Goal: Book appointment/travel/reservation

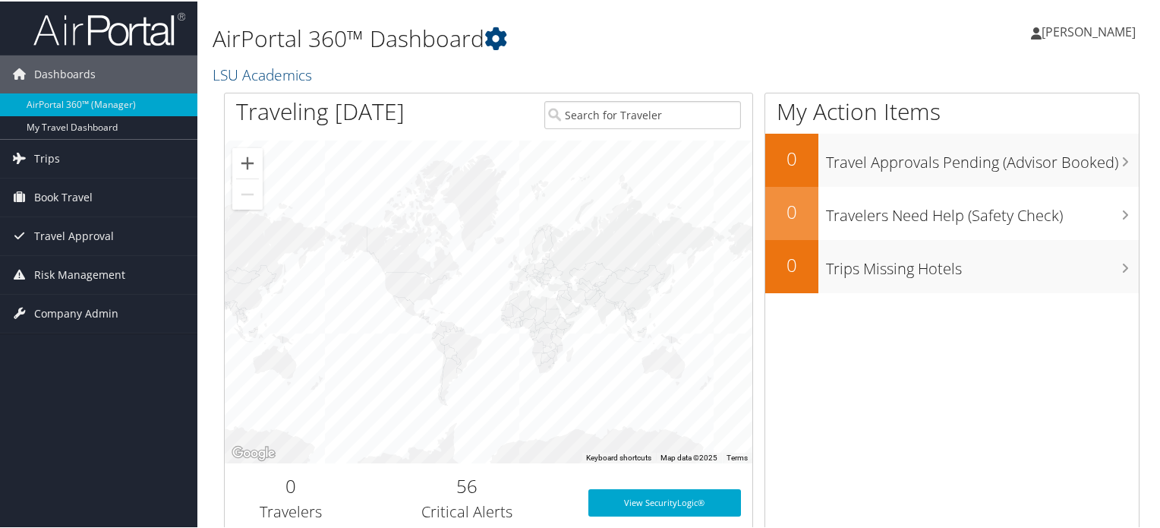
click at [1101, 35] on span "[PERSON_NAME]" at bounding box center [1089, 30] width 94 height 17
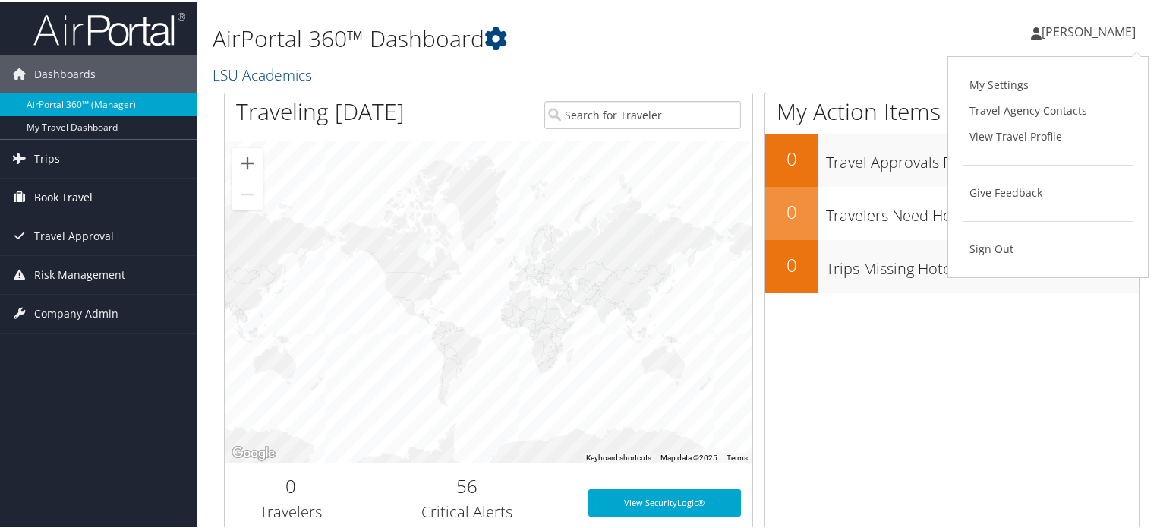
click at [114, 200] on link "Book Travel" at bounding box center [98, 196] width 197 height 38
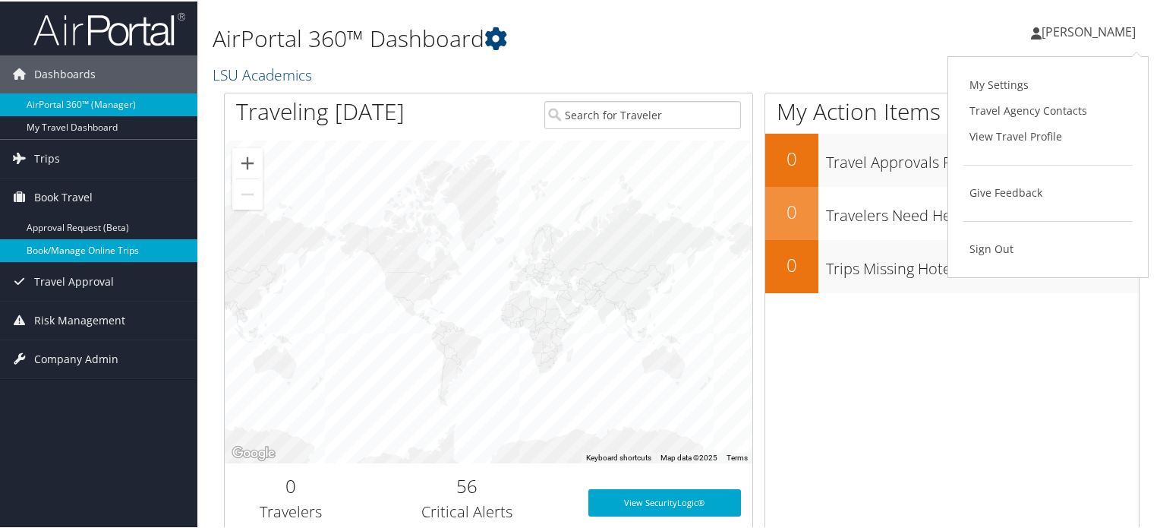
click at [76, 241] on link "Book/Manage Online Trips" at bounding box center [98, 249] width 197 height 23
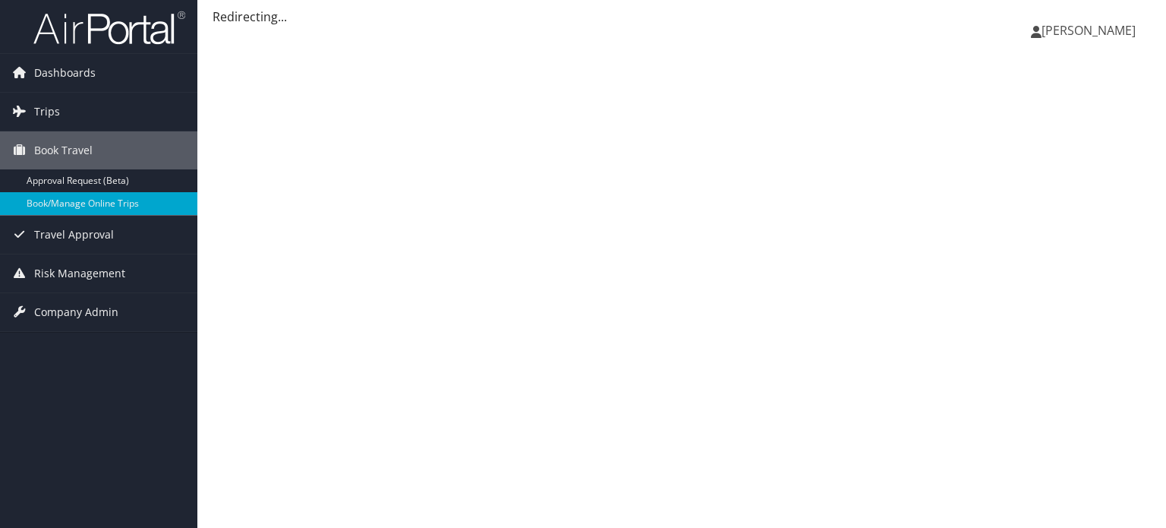
click at [1084, 30] on span "[PERSON_NAME]" at bounding box center [1089, 30] width 94 height 17
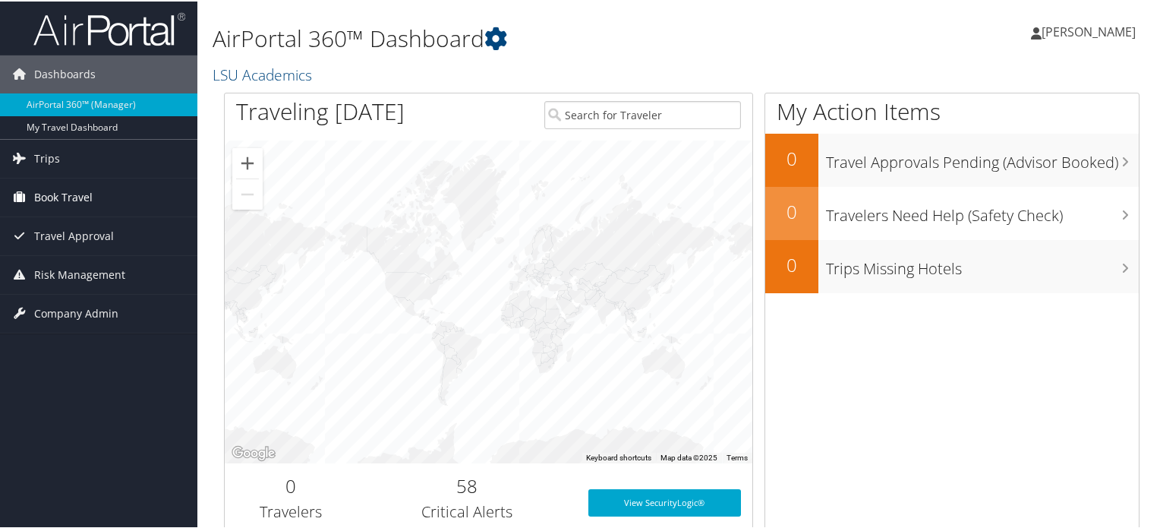
click at [47, 195] on span "Book Travel" at bounding box center [63, 196] width 58 height 38
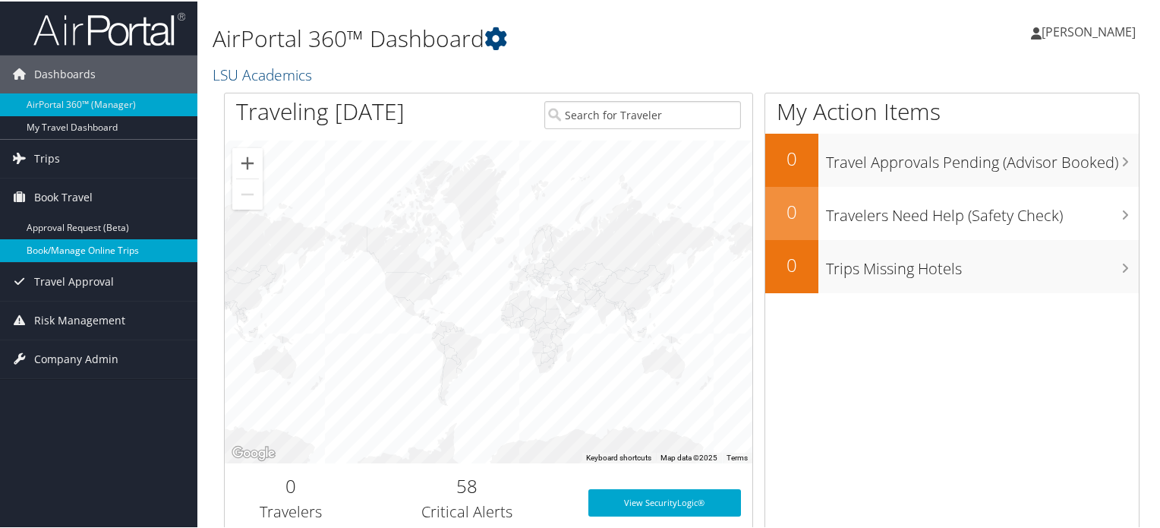
click at [115, 251] on link "Book/Manage Online Trips" at bounding box center [98, 249] width 197 height 23
